Goal: Browse casually

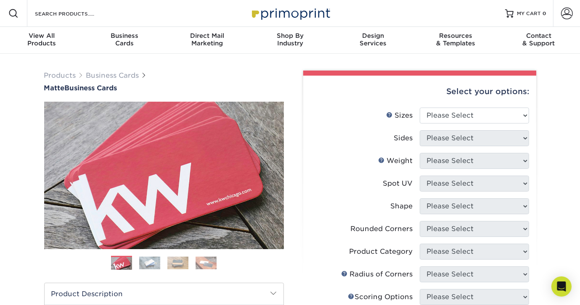
click at [147, 262] on img at bounding box center [149, 263] width 21 height 13
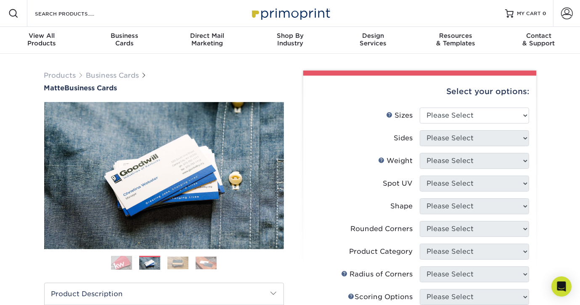
click at [174, 263] on img at bounding box center [177, 263] width 21 height 13
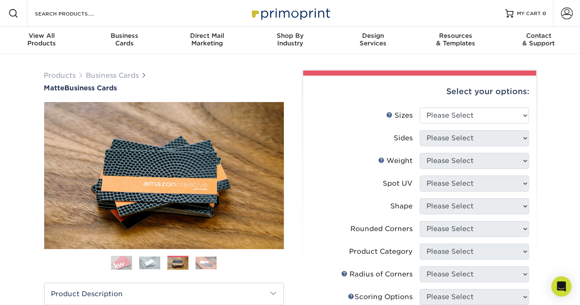
click at [201, 263] on img at bounding box center [205, 263] width 21 height 13
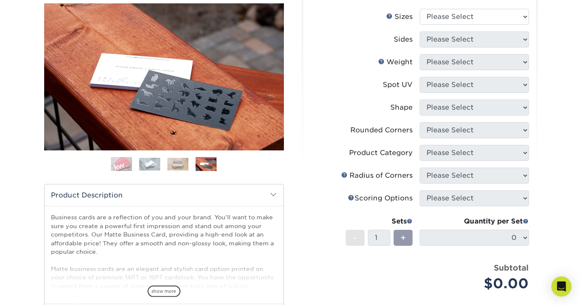
scroll to position [64, 0]
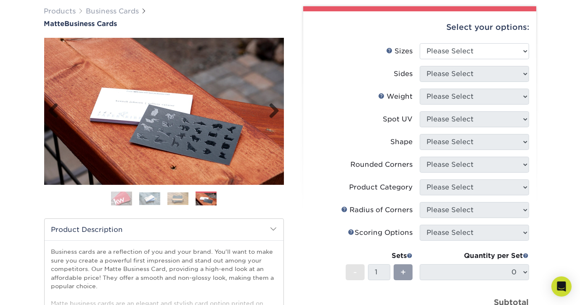
click at [172, 108] on img at bounding box center [164, 111] width 240 height 147
click at [184, 197] on img at bounding box center [177, 198] width 21 height 13
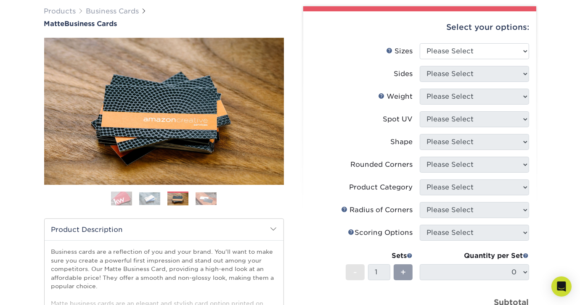
click at [160, 199] on ol at bounding box center [164, 202] width 240 height 20
click at [145, 201] on img at bounding box center [149, 198] width 21 height 13
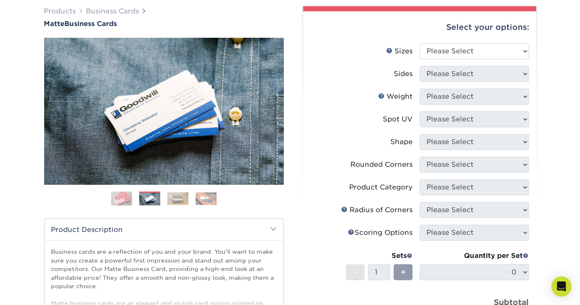
click at [132, 199] on ol at bounding box center [164, 202] width 240 height 20
click at [213, 197] on img at bounding box center [205, 198] width 21 height 13
